Goal: Information Seeking & Learning: Learn about a topic

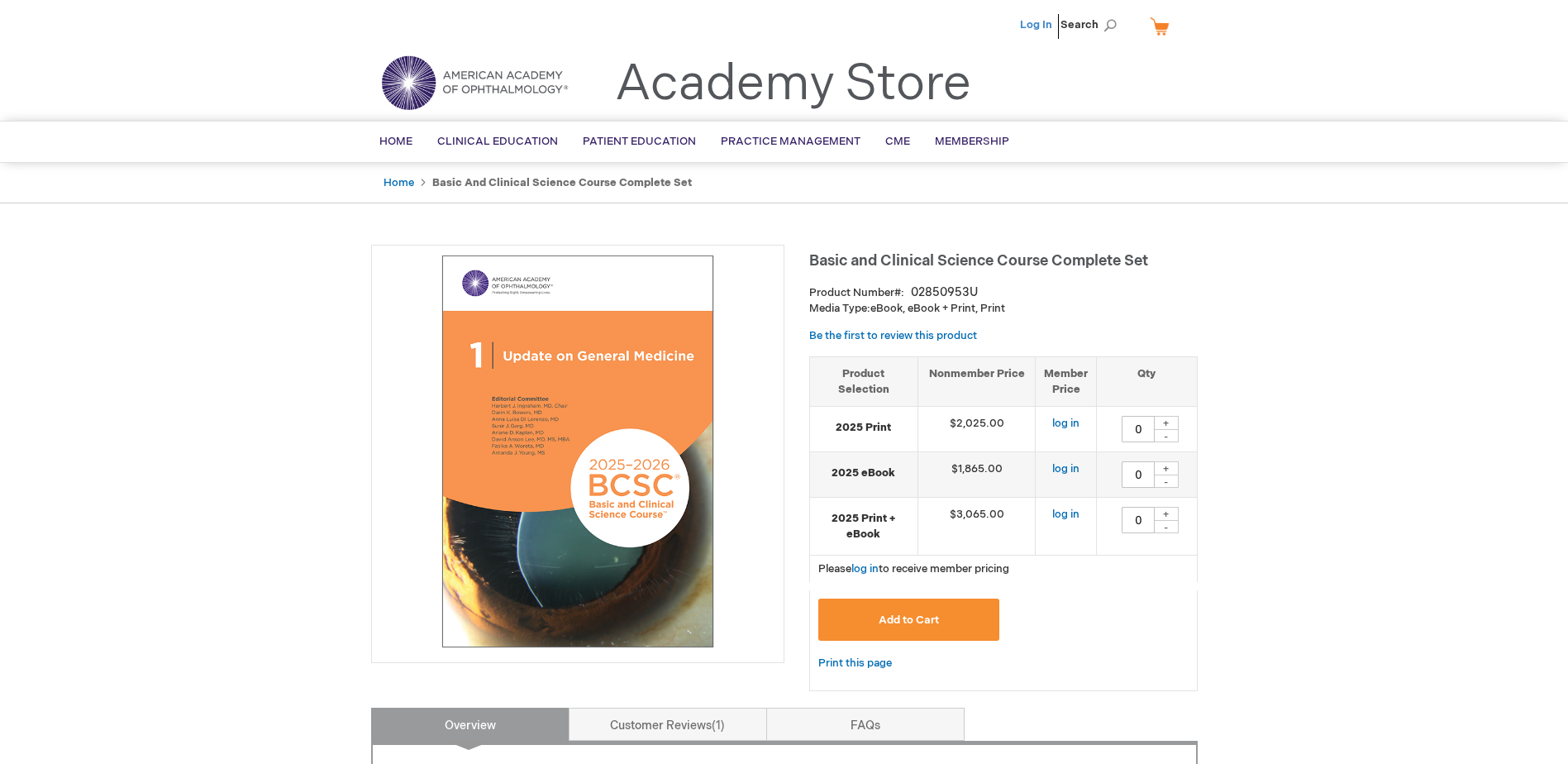
click at [1031, 25] on link "Log In" at bounding box center [1035, 25] width 32 height 13
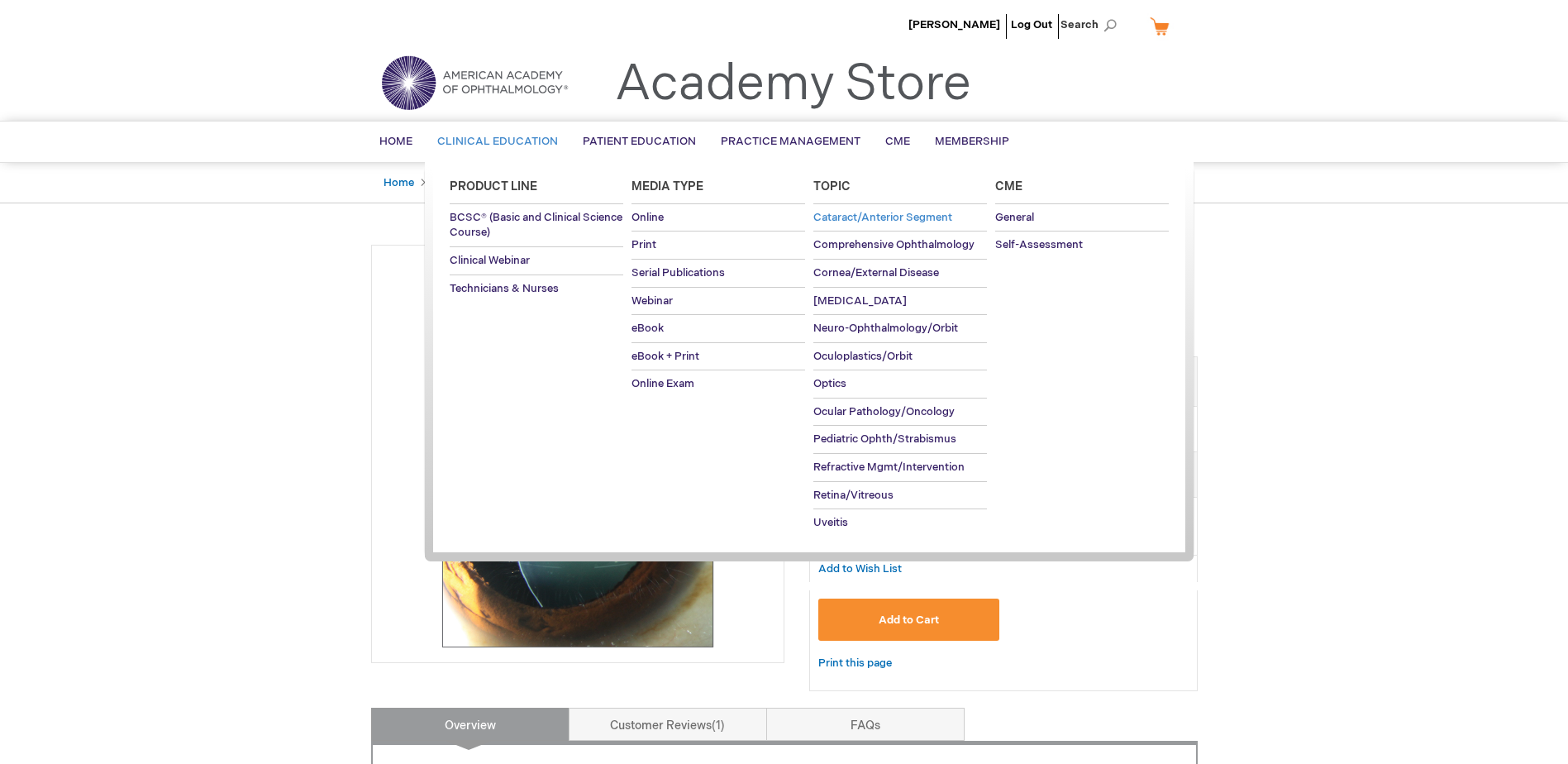
click at [858, 217] on span "Cataract/Anterior Segment" at bounding box center [883, 218] width 139 height 13
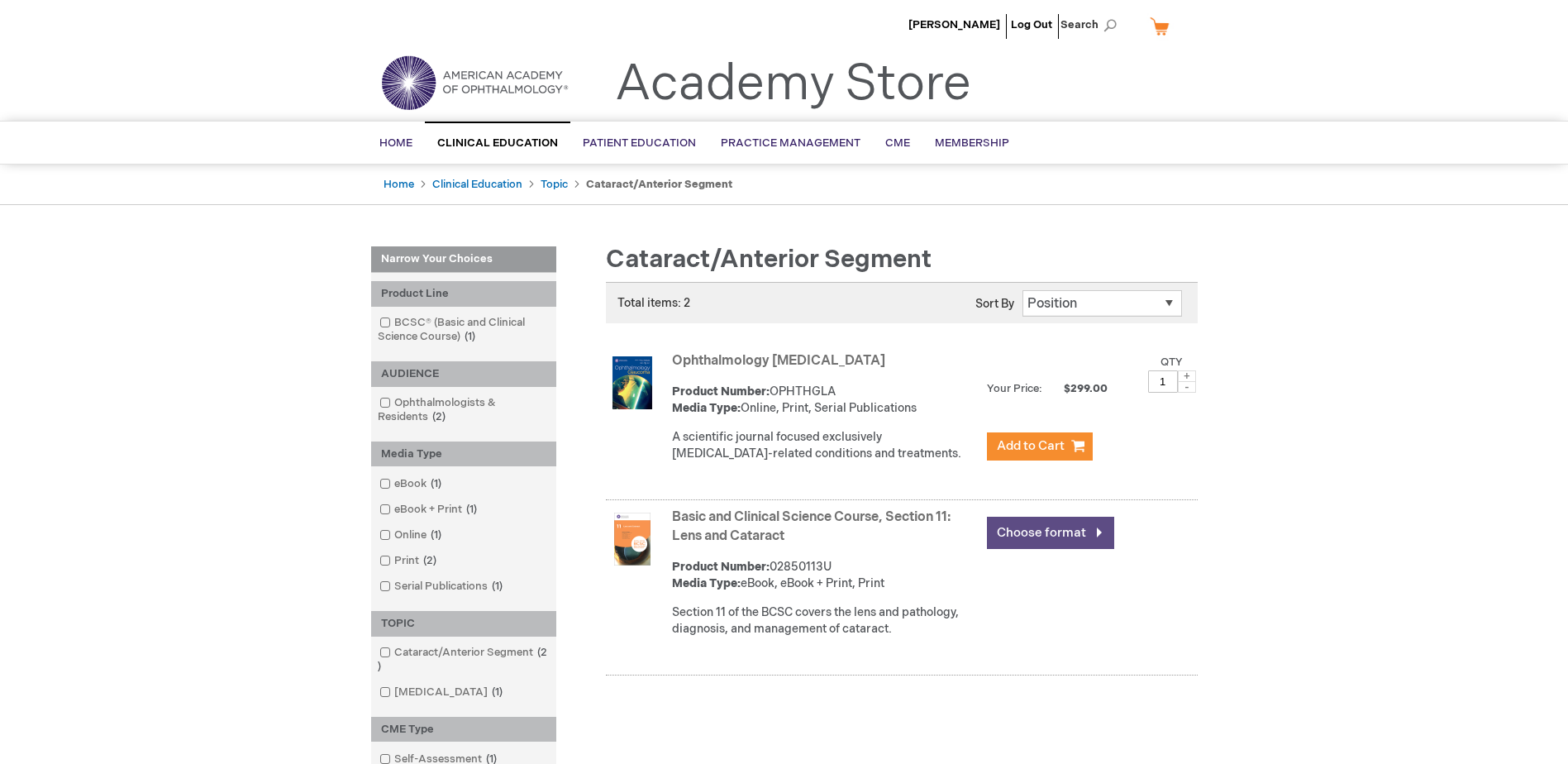
click at [1026, 539] on link "Choose format" at bounding box center [1051, 533] width 127 height 32
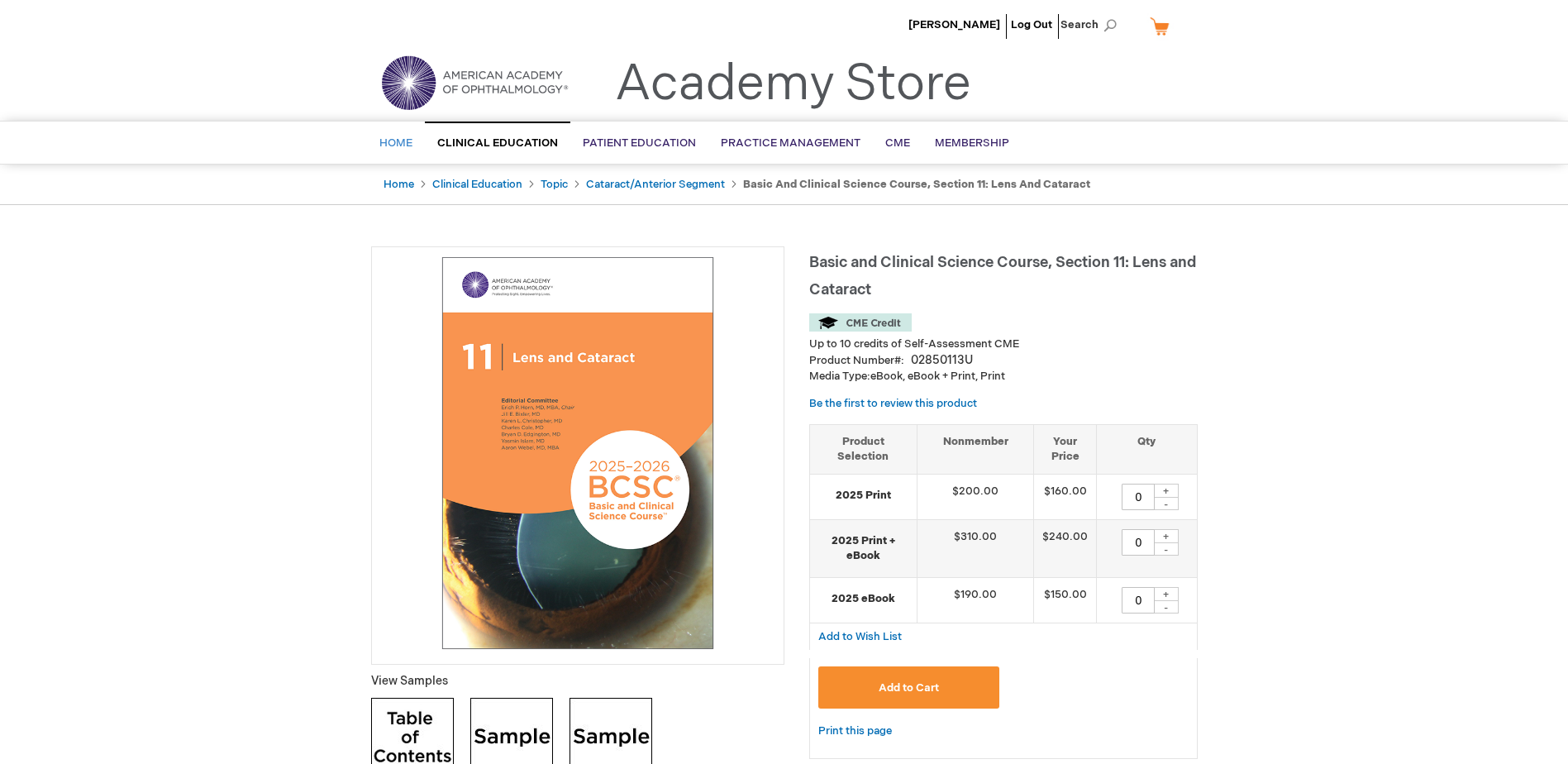
click at [398, 147] on span "Home" at bounding box center [396, 144] width 33 height 13
